Goal: Task Accomplishment & Management: Use online tool/utility

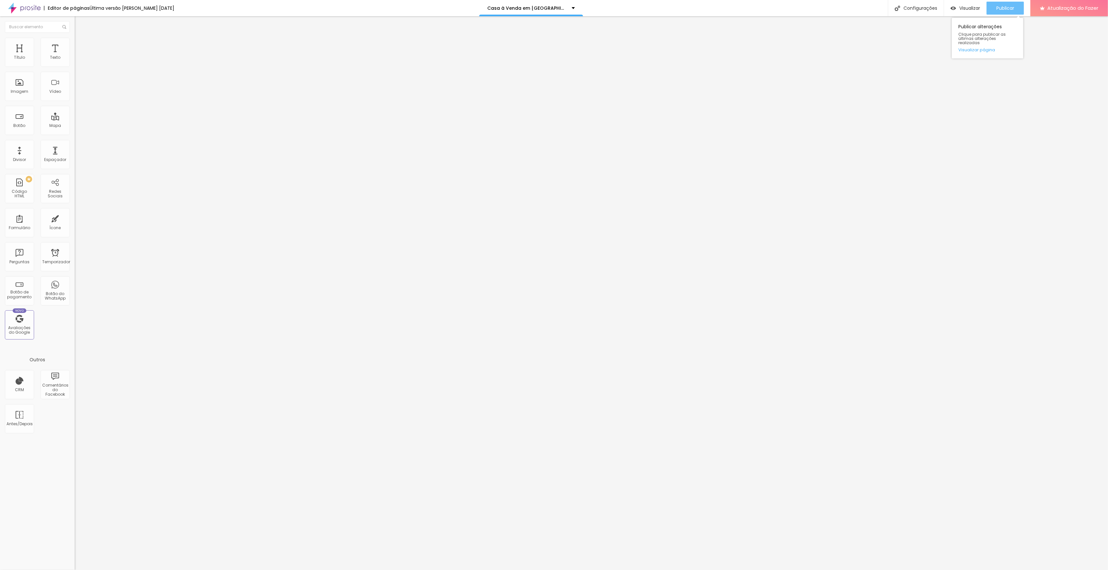
click at [1007, 6] on font "Publicar" at bounding box center [1006, 8] width 18 height 6
click at [1016, 3] on button "Publicar" at bounding box center [1005, 8] width 37 height 13
click at [1003, 3] on div "Publicar" at bounding box center [1006, 8] width 18 height 13
click at [23, 190] on div "PREMIUM Código HTML" at bounding box center [19, 188] width 29 height 29
click at [25, 193] on font "Código HTML" at bounding box center [19, 194] width 15 height 10
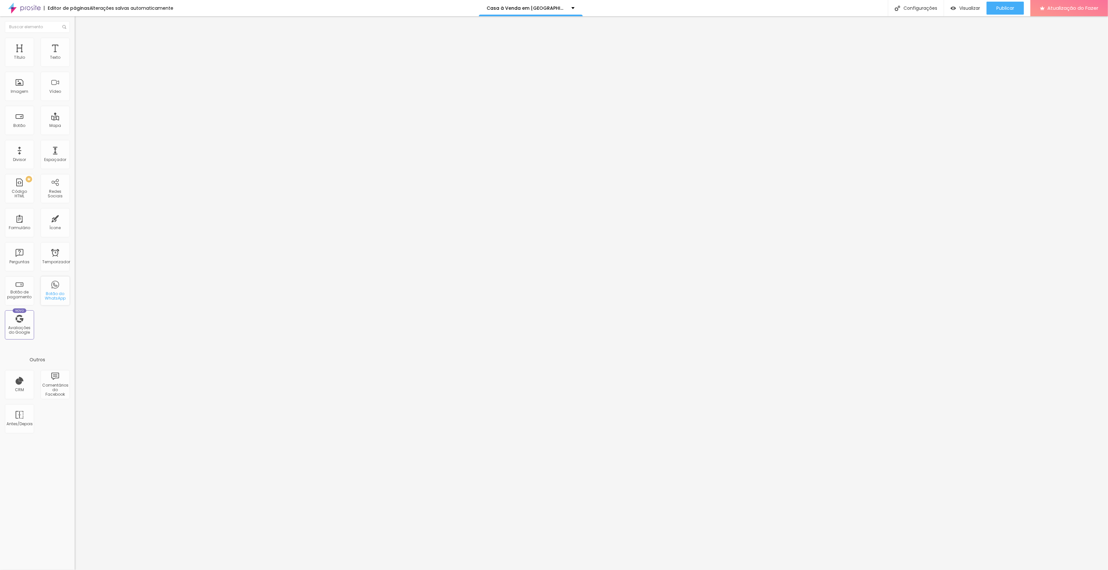
click at [57, 293] on font "Botão do WhatsApp" at bounding box center [55, 296] width 21 height 10
click at [52, 300] on font "Botão do WhatsApp" at bounding box center [55, 296] width 21 height 10
click at [60, 290] on div "Botão do WhatsApp" at bounding box center [55, 290] width 29 height 29
click at [75, 42] on li "Estilo" at bounding box center [112, 41] width 75 height 6
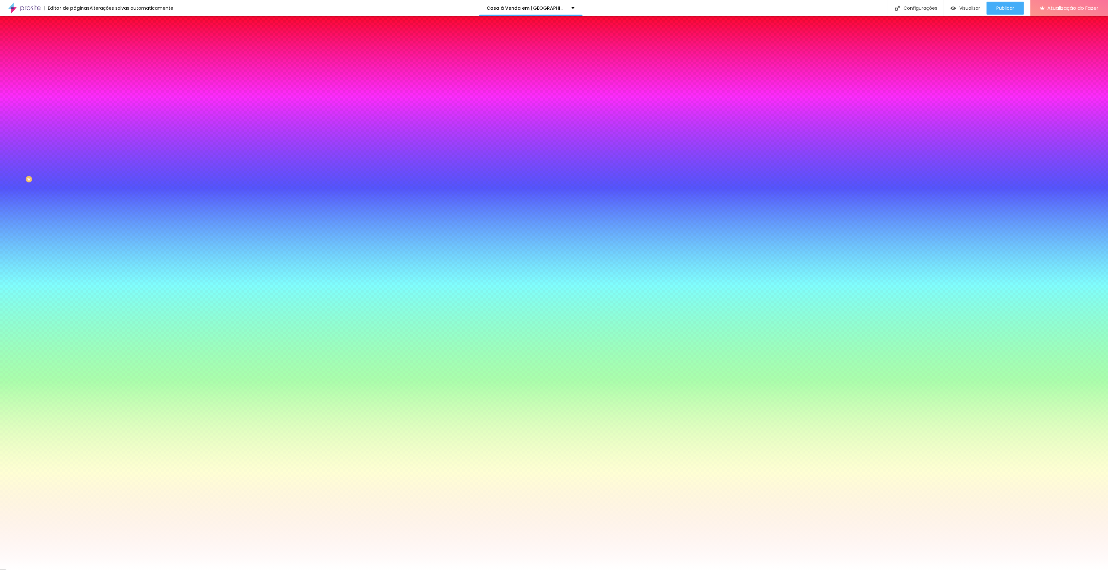
click at [75, 37] on li "Conteúdo" at bounding box center [112, 34] width 75 height 6
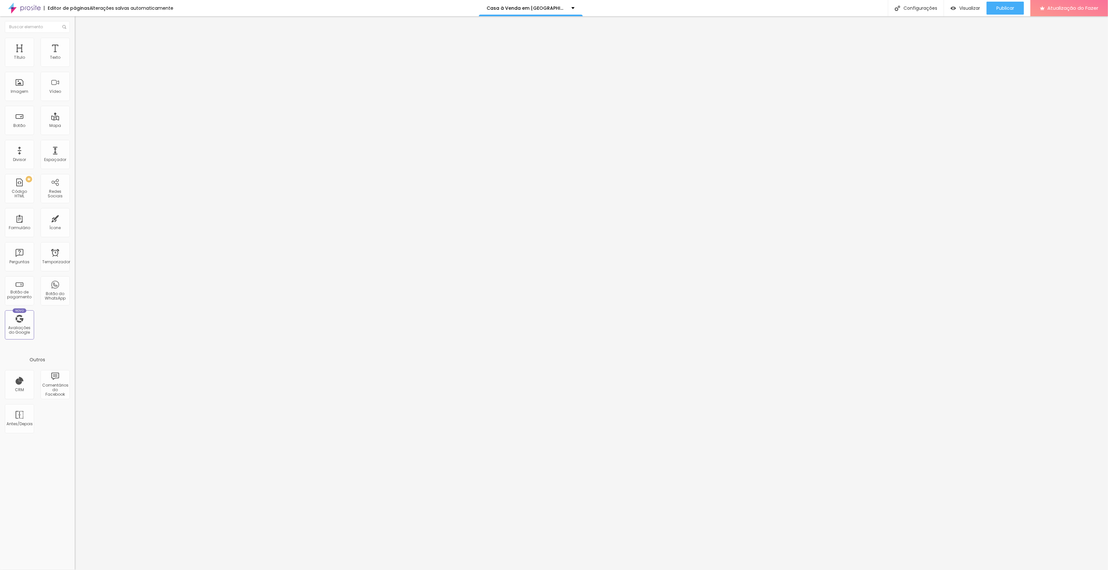
click at [81, 46] on font "Avançado" at bounding box center [91, 49] width 21 height 6
click at [75, 232] on div at bounding box center [112, 256] width 75 height 49
click at [80, 23] on img "button" at bounding box center [82, 23] width 5 height 5
